Goal: Task Accomplishment & Management: Use online tool/utility

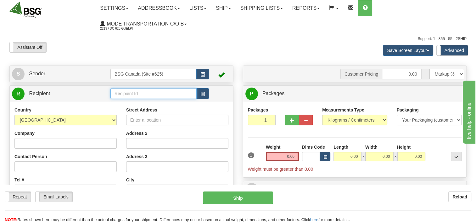
click at [146, 94] on input "text" at bounding box center [154, 93] width 86 height 11
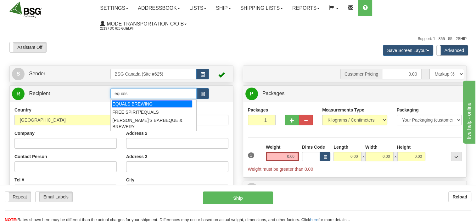
click at [150, 104] on div "EQUALS BREWING" at bounding box center [152, 103] width 80 height 7
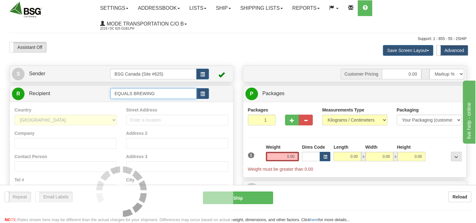
type input "EQUALS BREWING"
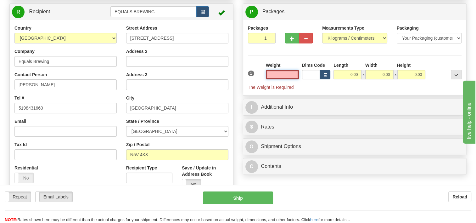
scroll to position [94, 0]
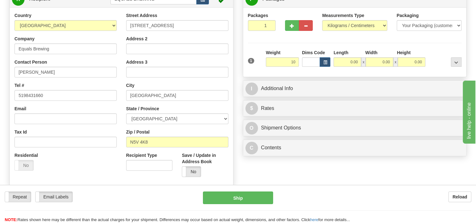
type input "10.00"
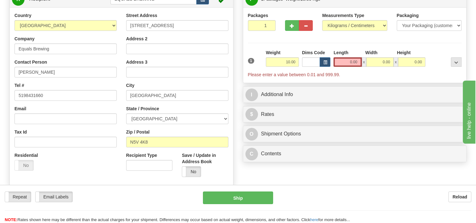
click at [288, 44] on div "Packages 1 1 Measurements Type" at bounding box center [355, 45] width 214 height 66
click at [331, 63] on div "Dims Code" at bounding box center [317, 57] width 32 height 17
click at [329, 63] on button "button" at bounding box center [325, 61] width 11 height 9
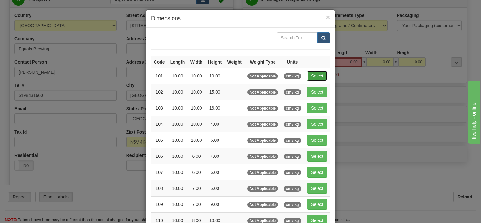
drag, startPoint x: 318, startPoint y: 71, endPoint x: 353, endPoint y: 71, distance: 35.6
click at [318, 71] on button "Select" at bounding box center [317, 76] width 20 height 11
type input "101"
type input "10.00"
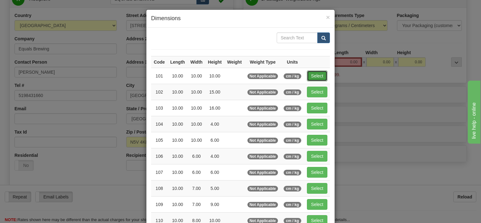
type input "10.00"
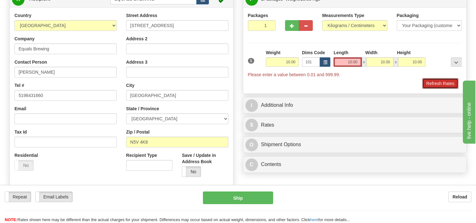
click at [437, 84] on button "Refresh Rates" at bounding box center [441, 83] width 36 height 11
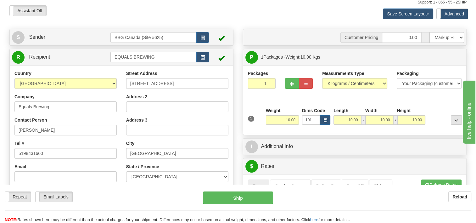
scroll to position [0, 0]
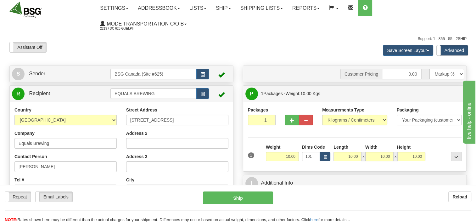
click at [258, 49] on div "Assistant On Assistant Off Do a return Do a return Previous Next Save Screen La…" at bounding box center [238, 50] width 467 height 17
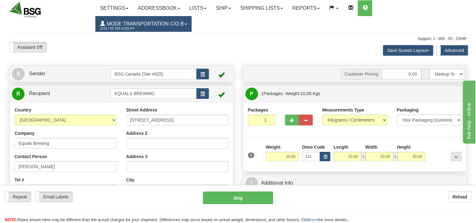
click at [120, 30] on span "2219 / DC 625 Guelph" at bounding box center [123, 29] width 47 height 6
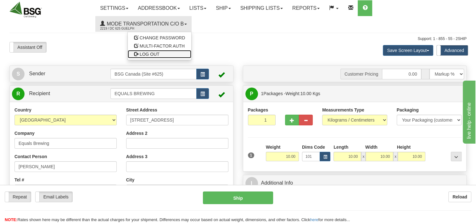
click at [144, 56] on span "LOG OUT" at bounding box center [150, 54] width 20 height 5
